Goal: Subscribe to service/newsletter

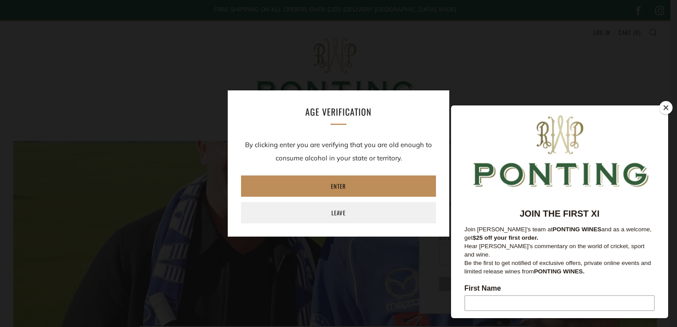
click at [337, 183] on link "Enter" at bounding box center [338, 186] width 195 height 21
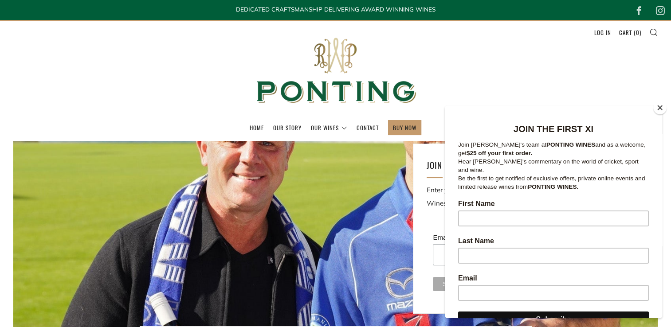
scroll to position [85, 0]
click at [498, 214] on input "First Name" at bounding box center [553, 218] width 191 height 16
type input "[PERSON_NAME]"
type input "[EMAIL_ADDRESS][DOMAIN_NAME]"
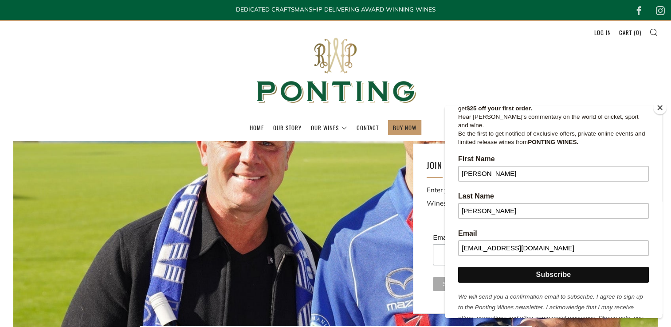
scroll to position [150, 0]
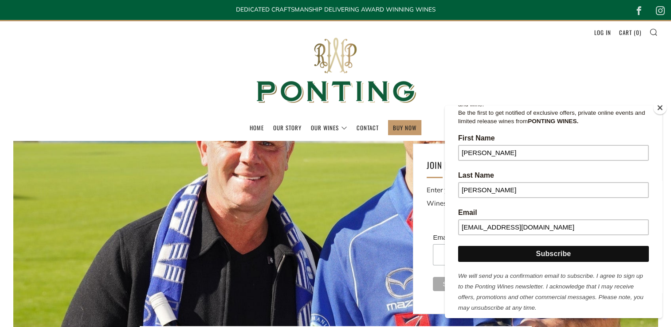
drag, startPoint x: 659, startPoint y: 175, endPoint x: 207, endPoint y: 265, distance: 460.7
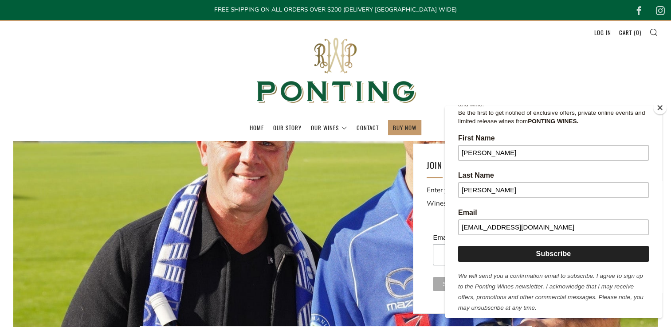
click at [554, 246] on input "Subscribe" at bounding box center [553, 254] width 191 height 16
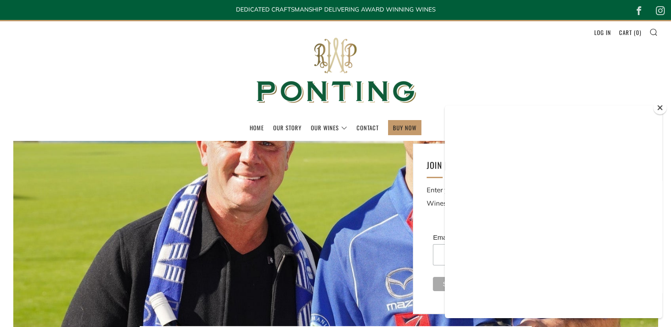
scroll to position [0, 0]
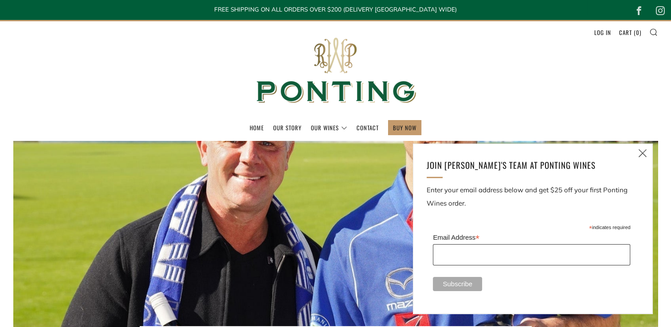
click at [476, 245] on input "Email Address *" at bounding box center [531, 254] width 197 height 21
type input "[EMAIL_ADDRESS][DOMAIN_NAME]"
click at [457, 285] on input "Subscribe" at bounding box center [457, 284] width 49 height 14
click at [456, 283] on input "Subscribe" at bounding box center [457, 284] width 49 height 14
